Goal: Task Accomplishment & Management: Use online tool/utility

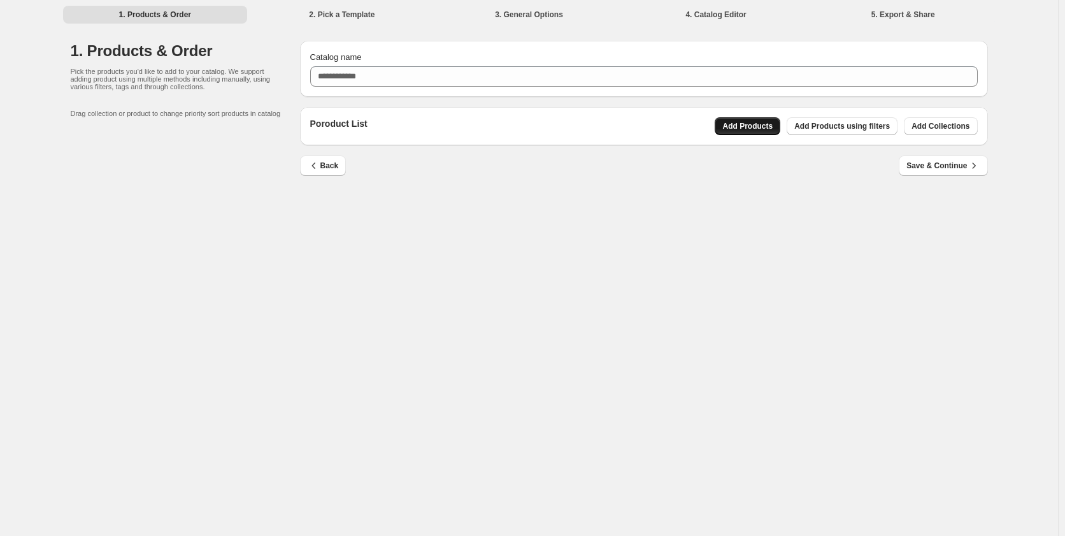
click at [762, 128] on span "Add Products" at bounding box center [747, 126] width 50 height 10
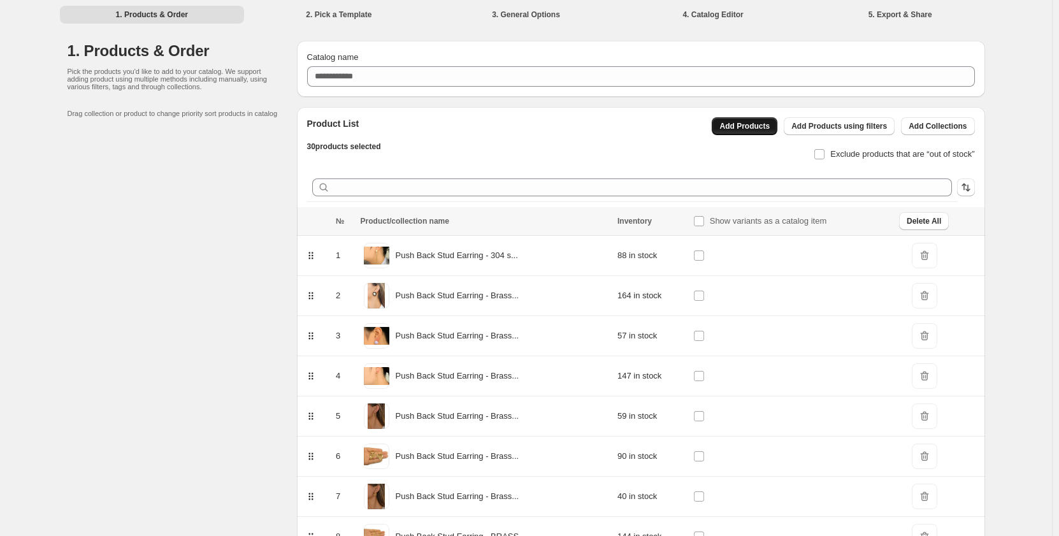
click at [754, 128] on span "Add Products" at bounding box center [744, 126] width 50 height 10
click at [768, 129] on span "Add Products" at bounding box center [744, 126] width 50 height 10
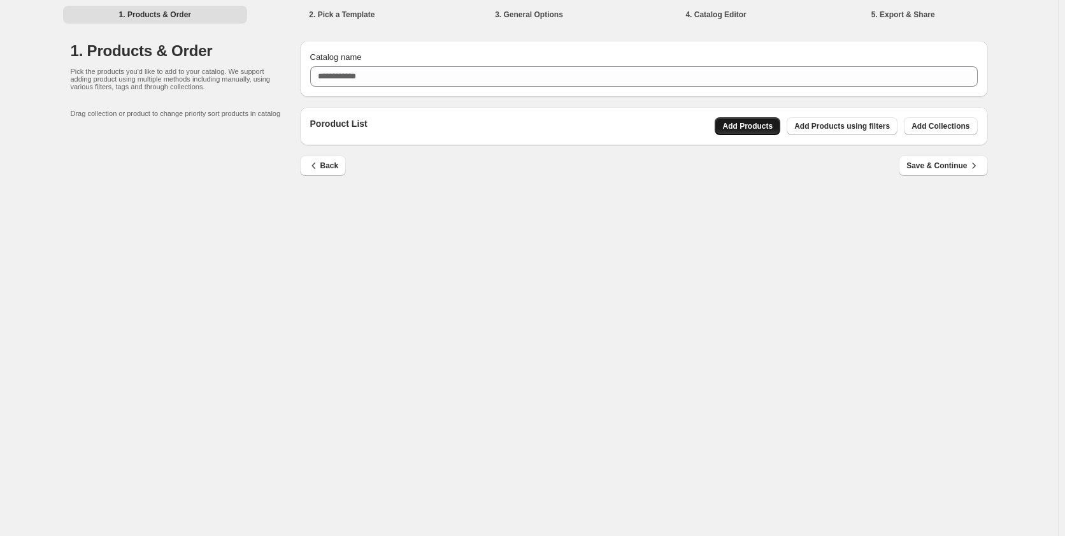
click at [755, 126] on span "Add Products" at bounding box center [747, 126] width 50 height 10
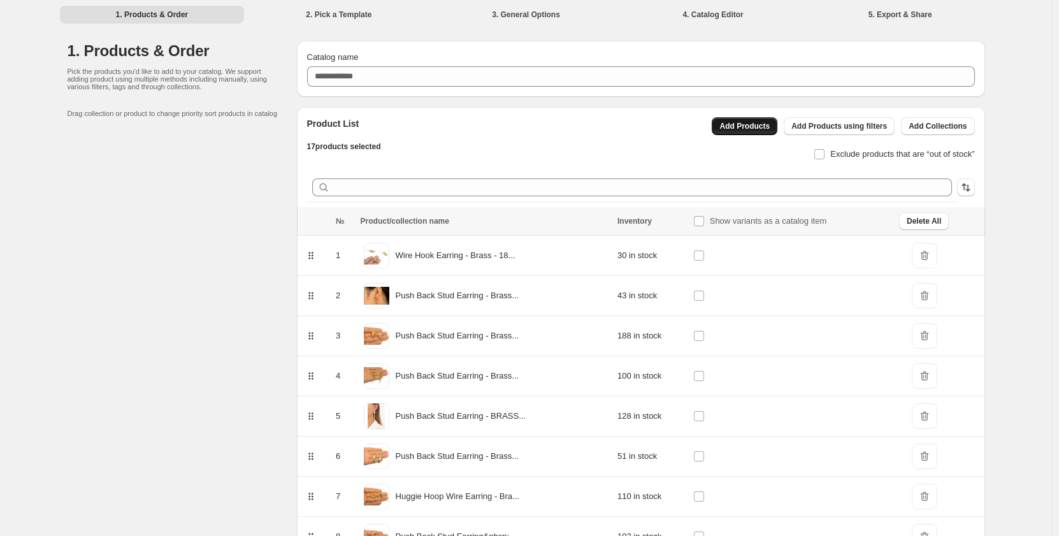
click at [751, 127] on span "Add Products" at bounding box center [744, 126] width 50 height 10
click at [757, 132] on button "Add Products" at bounding box center [745, 126] width 66 height 18
click at [756, 131] on button "Add Products" at bounding box center [745, 126] width 66 height 18
click at [759, 127] on span "Add Products" at bounding box center [744, 126] width 50 height 10
click at [755, 128] on span "Add Products" at bounding box center [744, 126] width 50 height 10
